Goal: Information Seeking & Learning: Find specific page/section

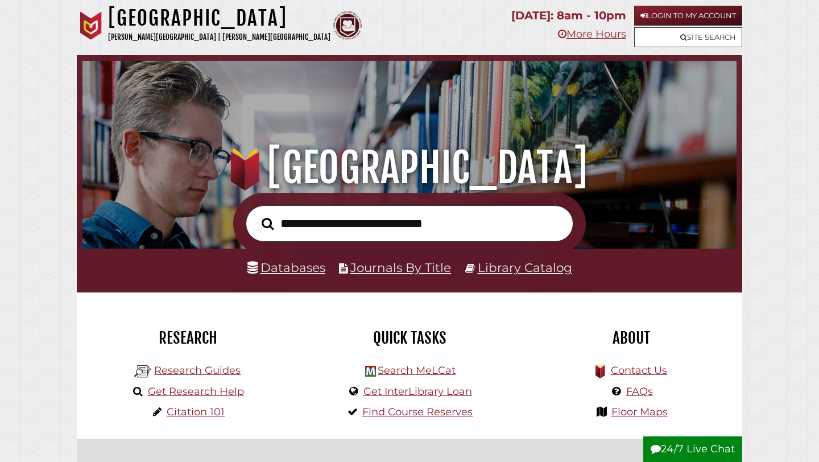
scroll to position [216, 648]
click at [344, 236] on input "text" at bounding box center [409, 223] width 327 height 37
click at [283, 271] on link "Databases" at bounding box center [286, 267] width 78 height 15
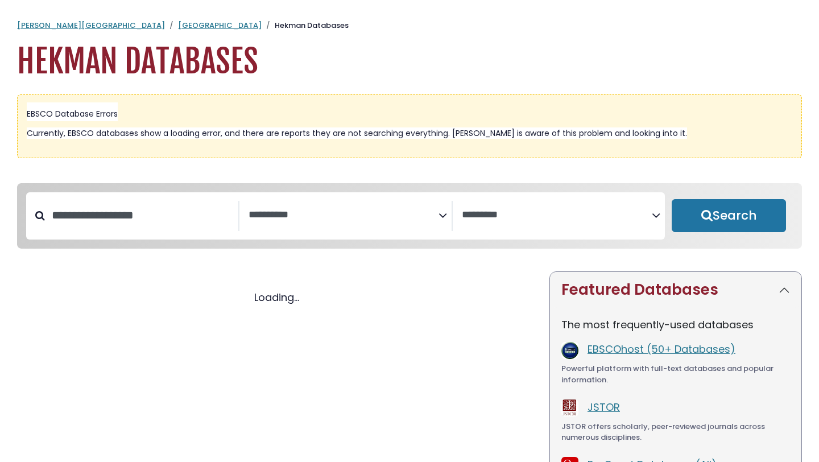
select select "Database Subject Filter"
select select "Database Vendors Filter"
select select "Database Subject Filter"
select select "Database Vendors Filter"
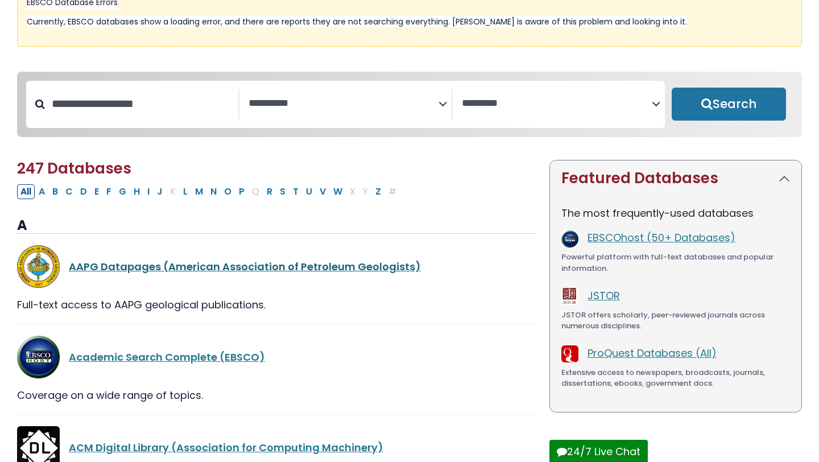
scroll to position [112, 0]
click at [210, 193] on button "N" at bounding box center [213, 191] width 13 height 15
select select "Database Subject Filter"
select select "Database Vendors Filter"
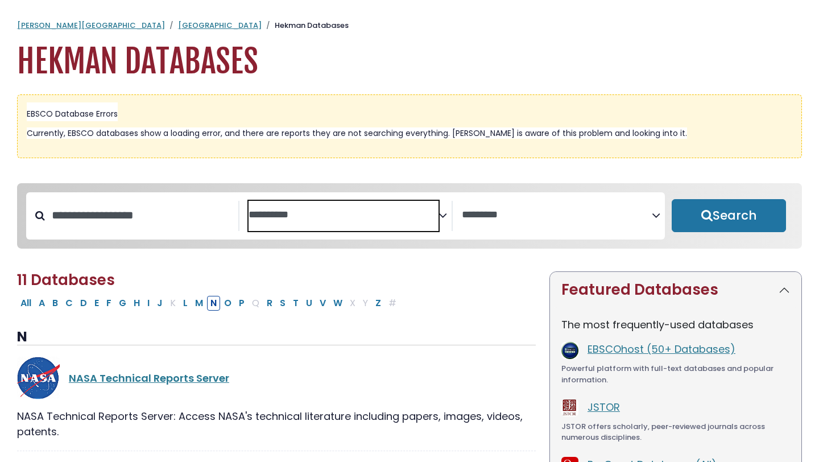
click at [324, 212] on textarea "Search" at bounding box center [343, 215] width 190 height 12
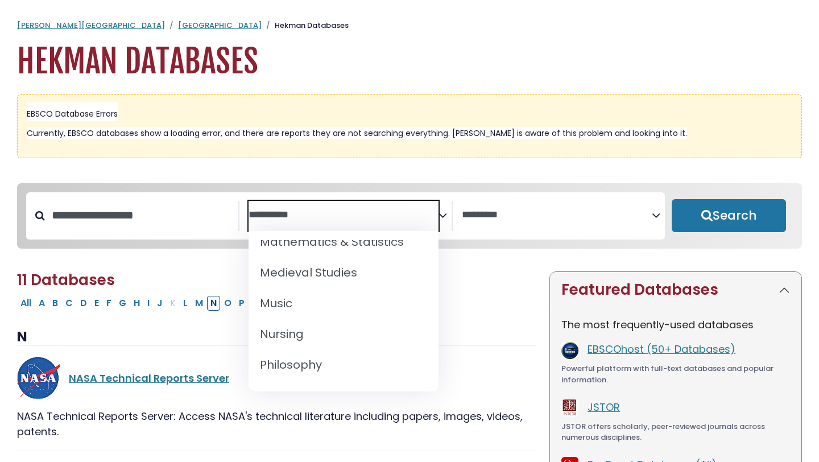
scroll to position [844, 0]
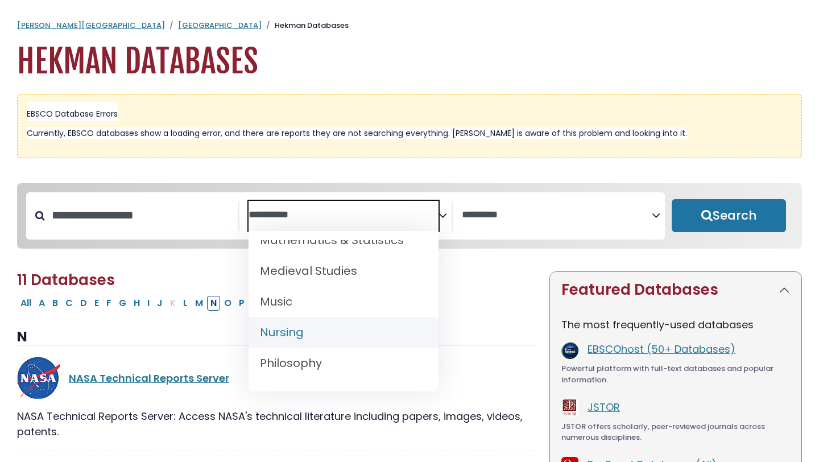
select select "*****"
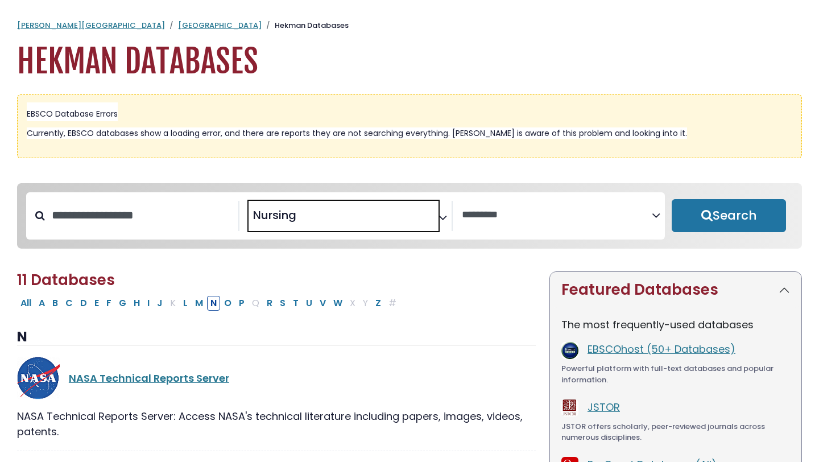
scroll to position [426, 0]
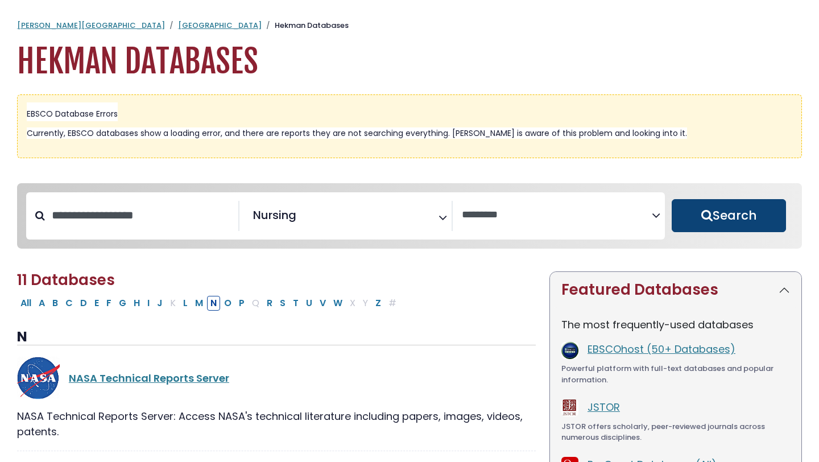
click at [696, 222] on button "Search" at bounding box center [728, 215] width 114 height 33
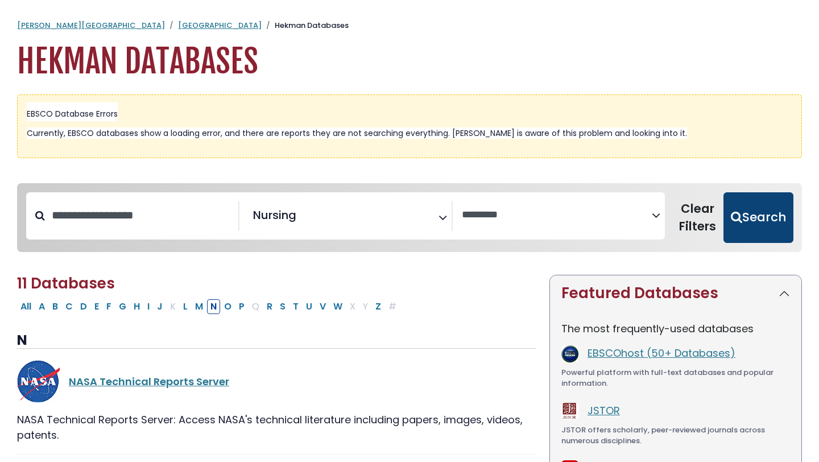
select select "Database Vendors Filter"
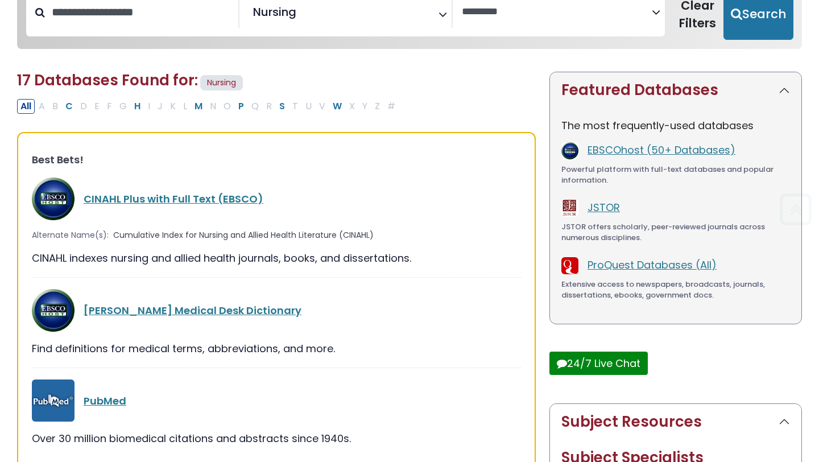
scroll to position [205, 0]
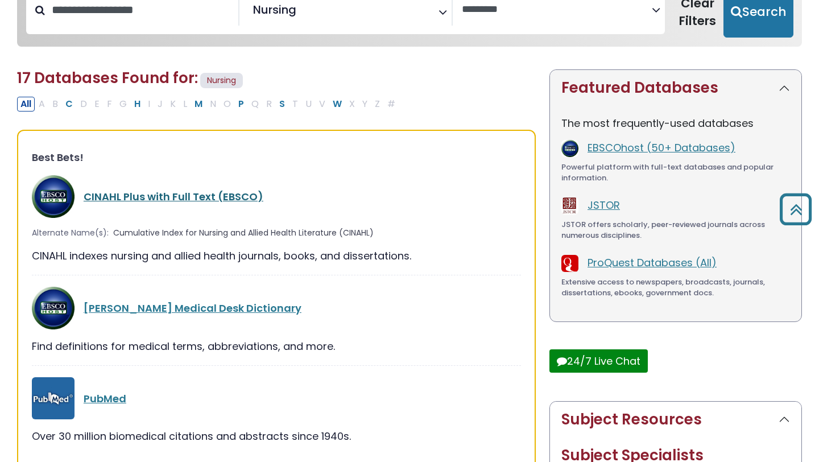
click at [222, 195] on link "CINAHL Plus with Full Text (EBSCO)" at bounding box center [174, 196] width 180 height 14
